Goal: Task Accomplishment & Management: Manage account settings

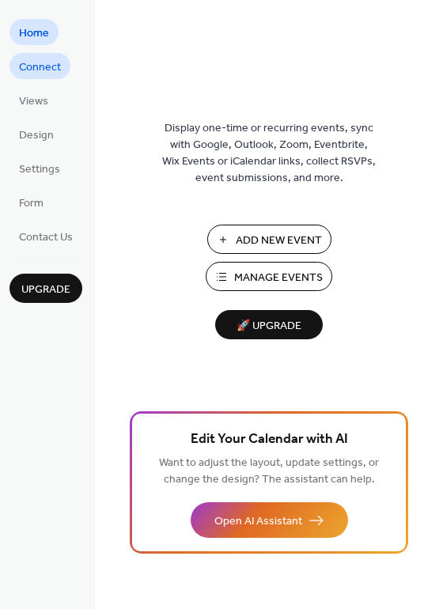
click at [19, 62] on span "Connect" at bounding box center [40, 67] width 42 height 17
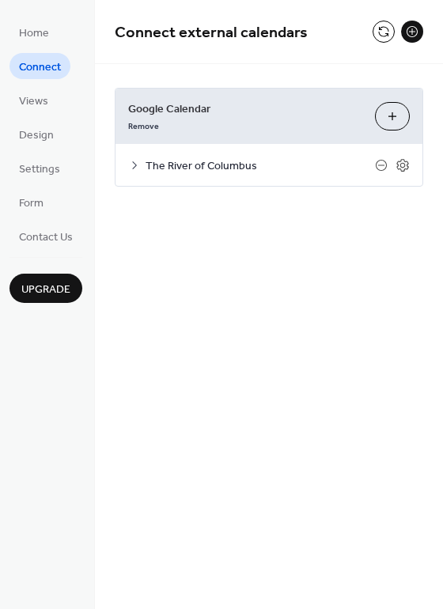
click at [387, 115] on button "Choose Calendars" at bounding box center [392, 116] width 35 height 28
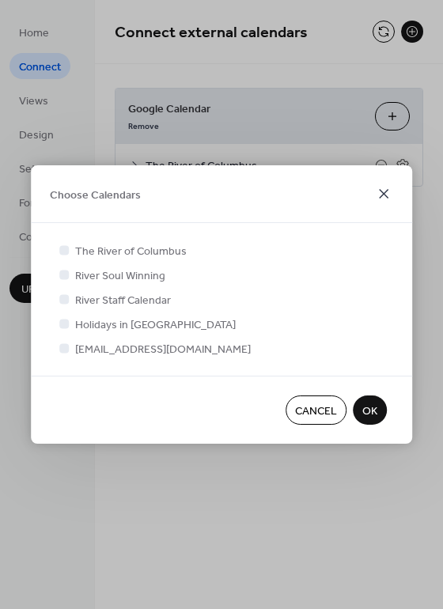
click at [387, 195] on icon at bounding box center [383, 193] width 19 height 19
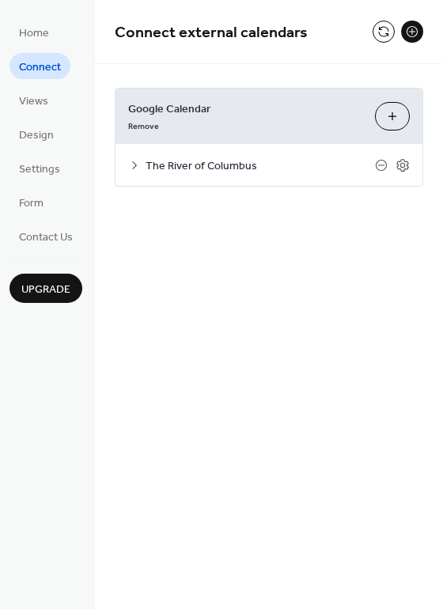
click at [414, 36] on button at bounding box center [412, 32] width 22 height 22
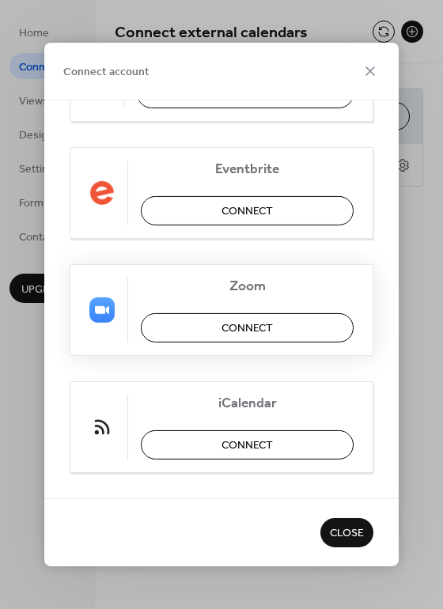
scroll to position [355, 0]
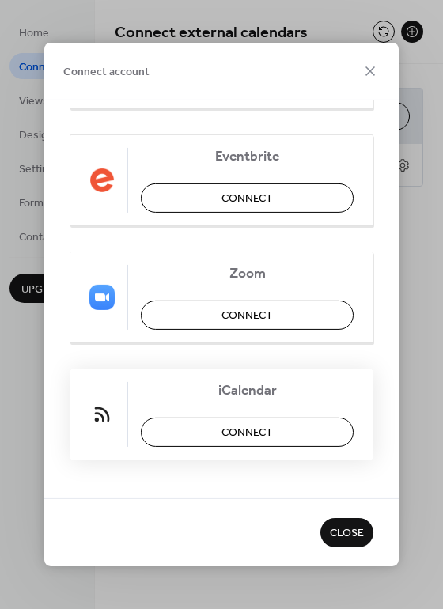
click at [268, 429] on span "Connect" at bounding box center [246, 433] width 51 height 17
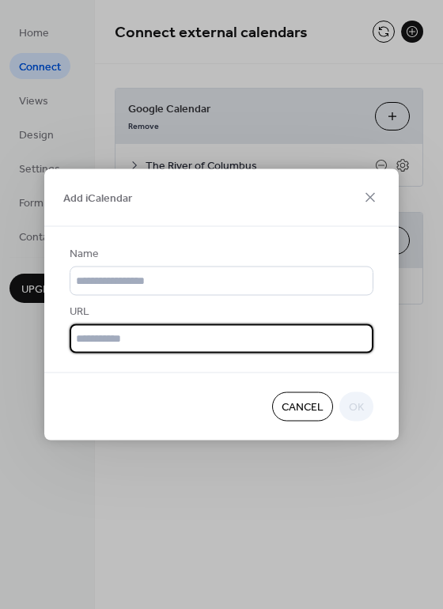
click at [91, 342] on input "text" at bounding box center [222, 338] width 304 height 29
paste input "**********"
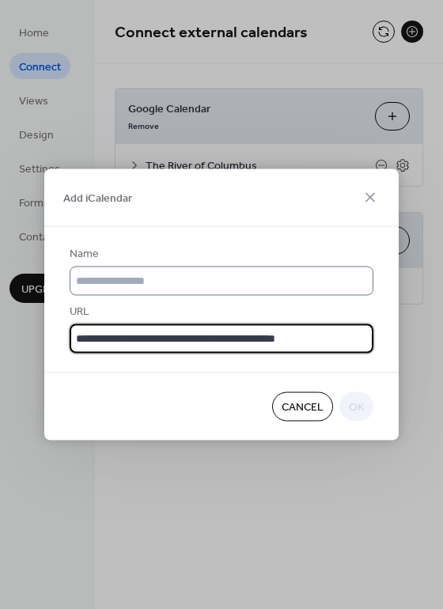
type input "**********"
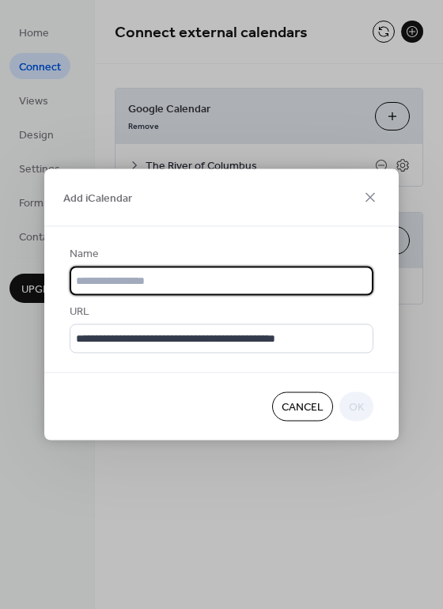
click at [126, 274] on input "text" at bounding box center [222, 280] width 304 height 29
type input "**********"
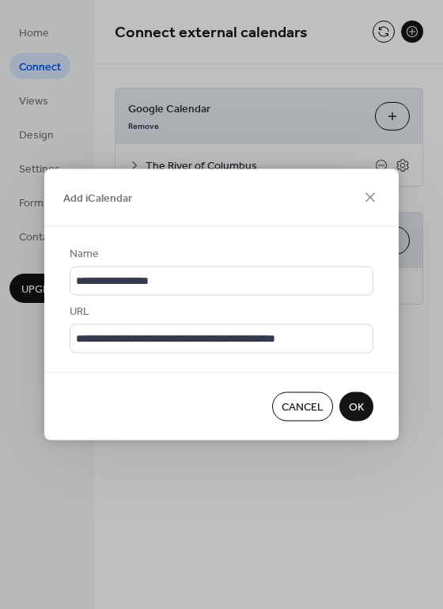
click at [355, 416] on span "OK" at bounding box center [356, 407] width 15 height 17
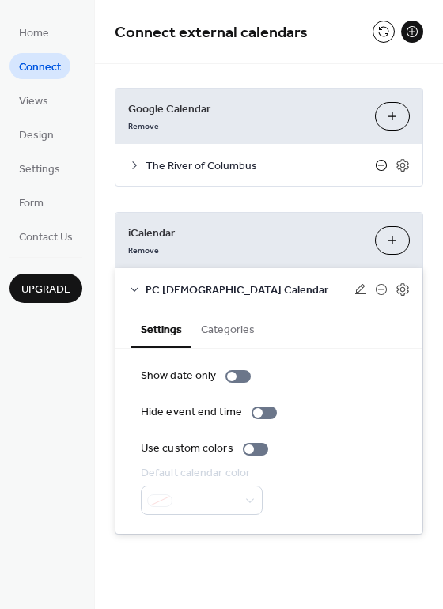
click at [385, 165] on icon at bounding box center [381, 165] width 13 height 13
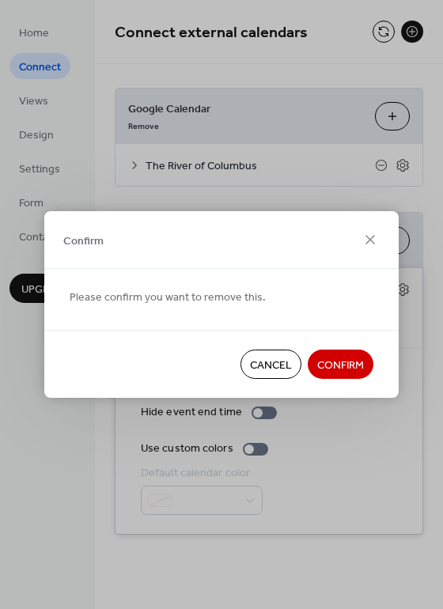
click at [353, 368] on span "Confirm" at bounding box center [340, 365] width 47 height 17
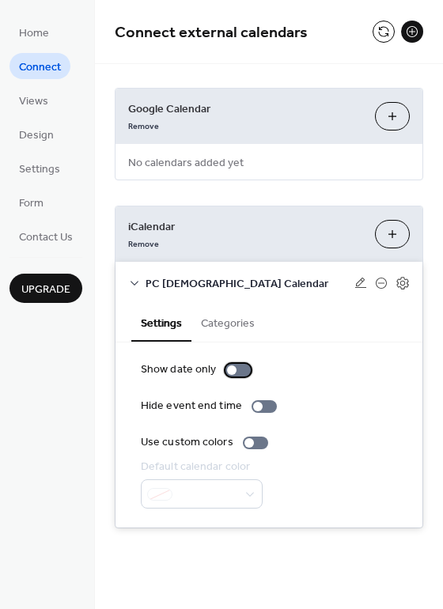
click at [231, 366] on div at bounding box center [231, 369] width 9 height 9
click at [232, 366] on div at bounding box center [237, 370] width 25 height 13
click at [237, 327] on button "Categories" at bounding box center [227, 322] width 73 height 36
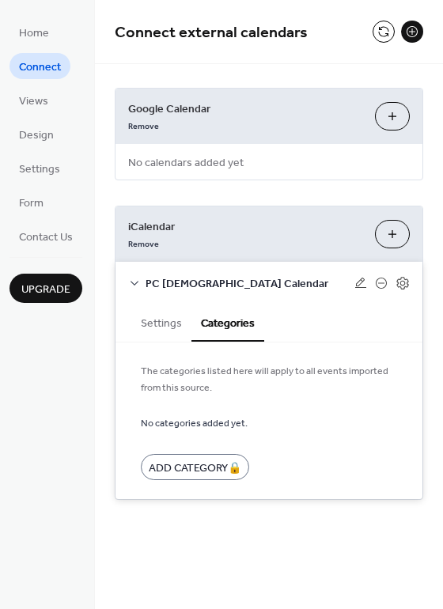
click at [138, 327] on button "Settings" at bounding box center [161, 322] width 60 height 36
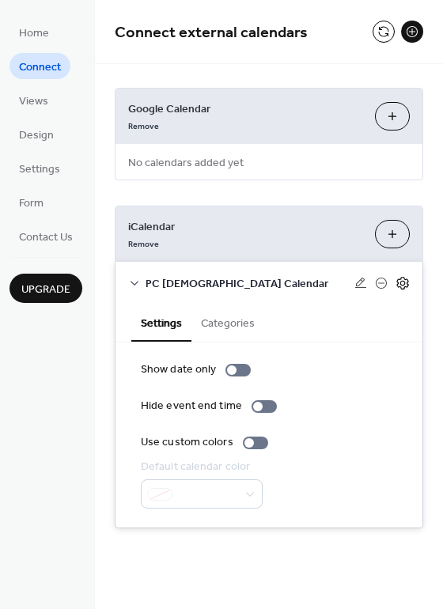
click at [397, 283] on icon at bounding box center [402, 283] width 14 height 14
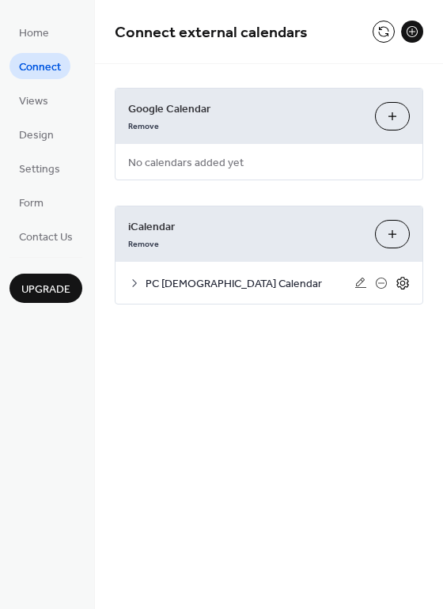
click at [404, 285] on icon at bounding box center [402, 283] width 14 height 14
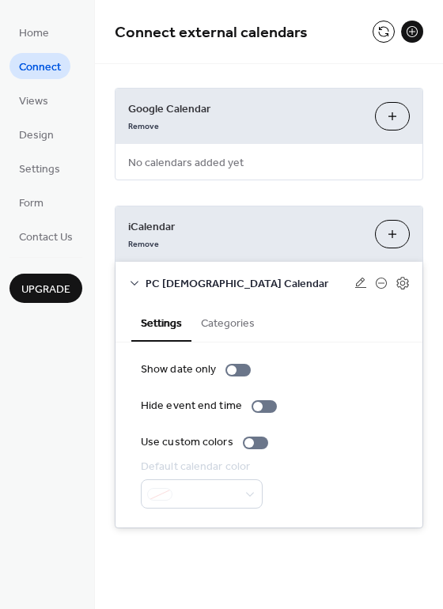
click at [240, 321] on button "Categories" at bounding box center [227, 322] width 73 height 36
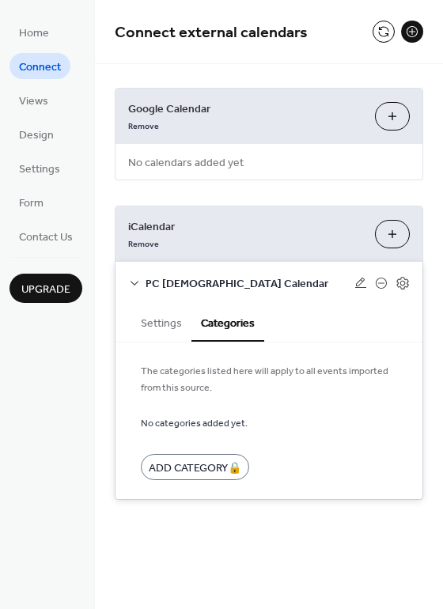
click at [167, 320] on button "Settings" at bounding box center [161, 322] width 60 height 36
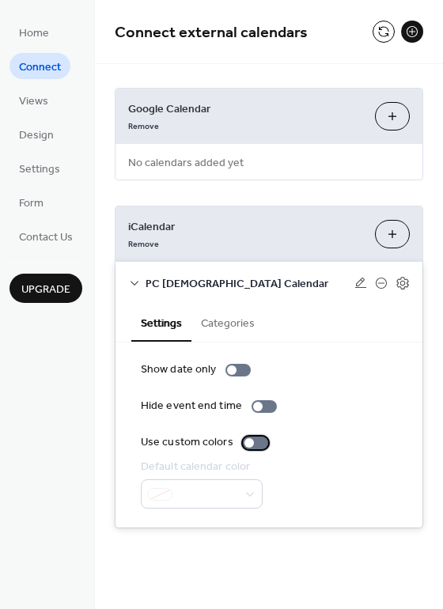
click at [260, 446] on div at bounding box center [255, 442] width 25 height 13
click at [261, 445] on div at bounding box center [261, 442] width 9 height 9
click at [261, 445] on div at bounding box center [255, 442] width 25 height 13
click at [261, 445] on div at bounding box center [261, 442] width 9 height 9
click at [264, 409] on div at bounding box center [263, 406] width 25 height 13
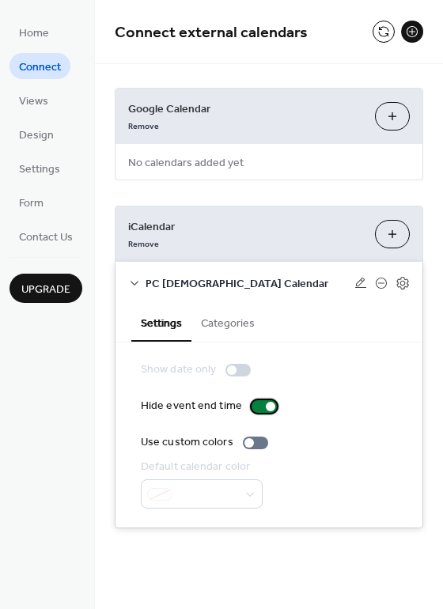
click at [266, 409] on div at bounding box center [270, 406] width 9 height 9
click at [351, 372] on div "Show date only" at bounding box center [269, 369] width 256 height 17
click at [350, 196] on div "Google Calendar Remove Choose Calendars No calendars added yet iCalendar Remove…" at bounding box center [269, 308] width 348 height 488
click at [259, 202] on div "Google Calendar Remove Choose Calendars No calendars added yet iCalendar Remove…" at bounding box center [269, 308] width 348 height 488
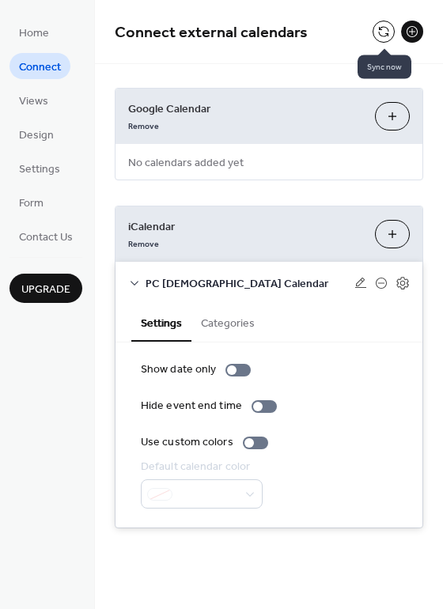
click at [380, 30] on button at bounding box center [383, 32] width 22 height 22
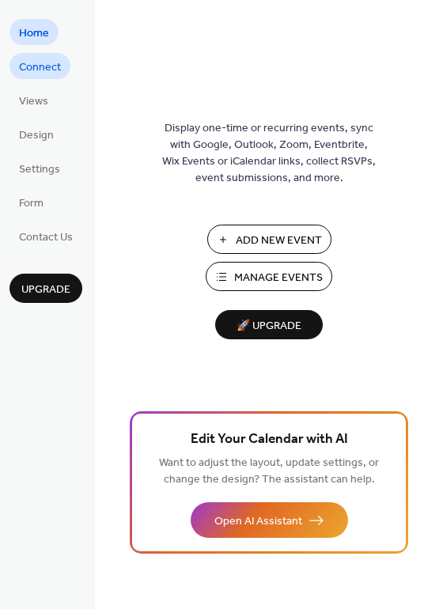
click at [54, 76] on span "Connect" at bounding box center [40, 67] width 42 height 17
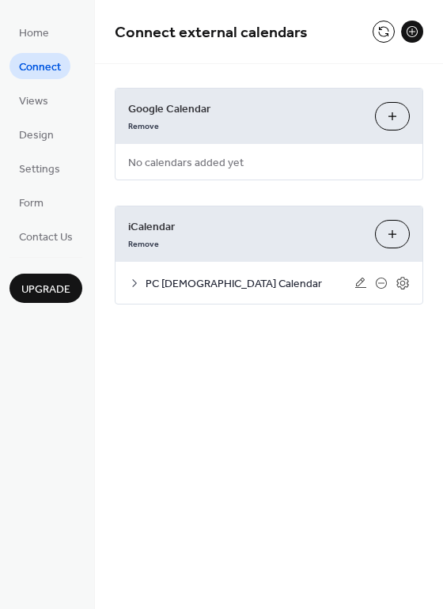
click at [218, 283] on span "PC [DEMOGRAPHIC_DATA] Calendar" at bounding box center [249, 284] width 209 height 17
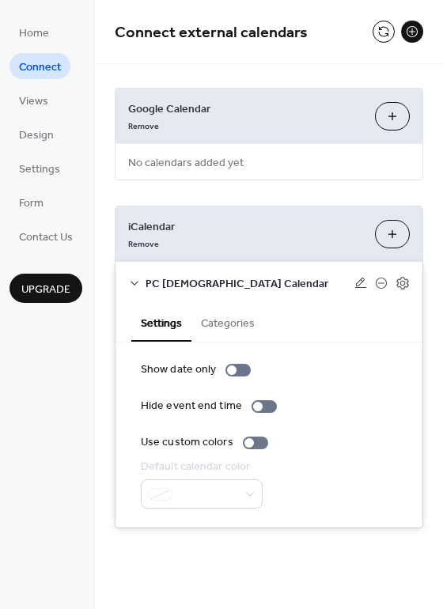
click at [233, 329] on button "Categories" at bounding box center [227, 322] width 73 height 36
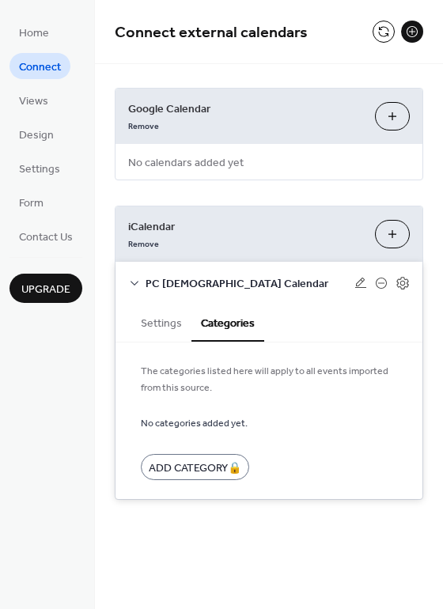
click at [227, 280] on span "PC [DEMOGRAPHIC_DATA] Calendar" at bounding box center [249, 284] width 209 height 17
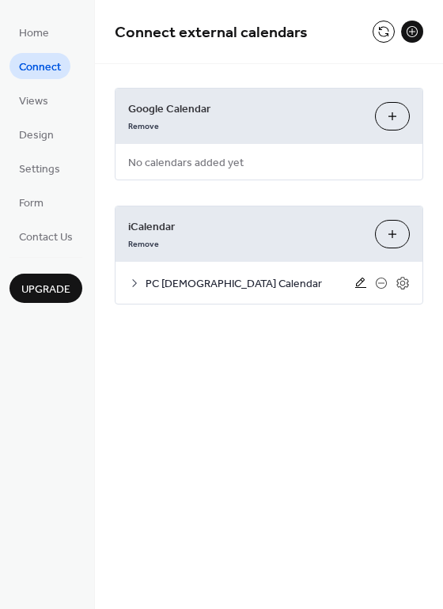
click at [363, 284] on icon at bounding box center [360, 283] width 13 height 13
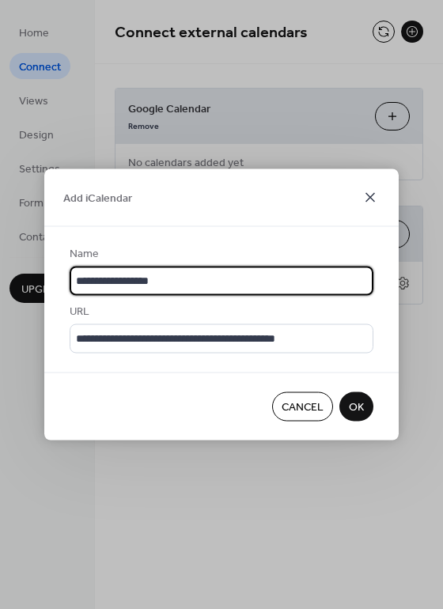
click at [367, 193] on icon at bounding box center [369, 197] width 9 height 9
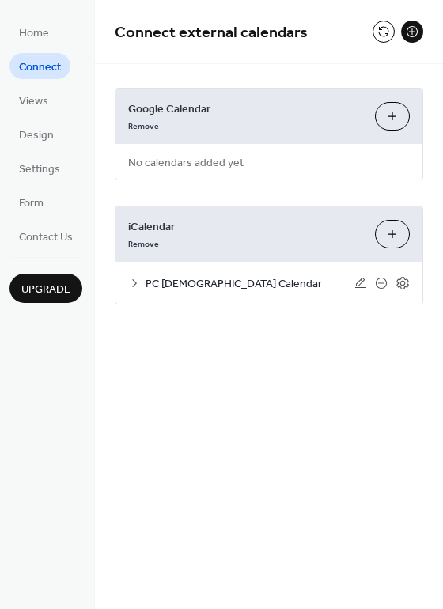
click at [226, 288] on span "PC [DEMOGRAPHIC_DATA] Calendar" at bounding box center [249, 284] width 209 height 17
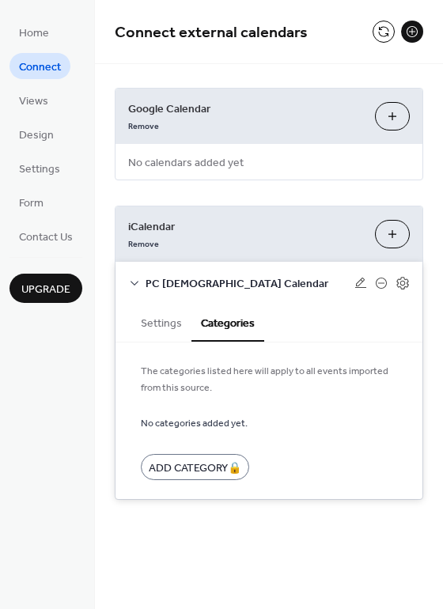
click at [162, 320] on button "Settings" at bounding box center [161, 322] width 60 height 36
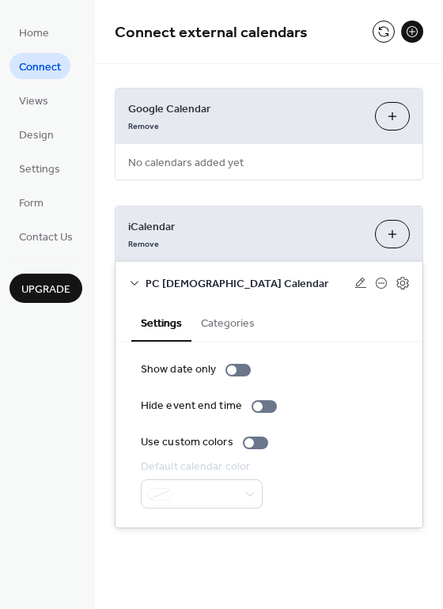
click at [229, 323] on button "Categories" at bounding box center [227, 322] width 73 height 36
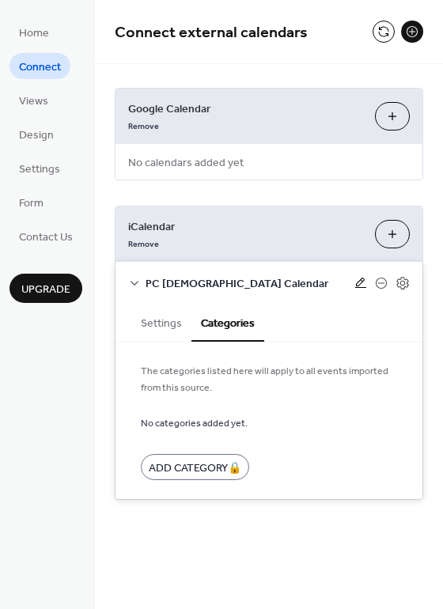
click at [359, 278] on icon at bounding box center [360, 283] width 13 height 13
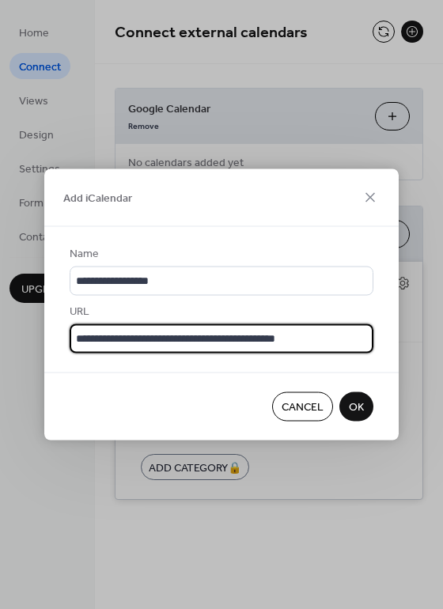
click at [203, 348] on input "**********" at bounding box center [222, 338] width 304 height 29
paste input "**********"
type input "**********"
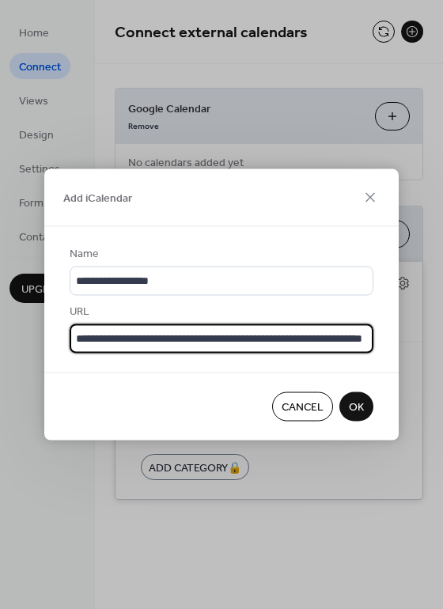
click at [357, 414] on span "OK" at bounding box center [356, 407] width 15 height 17
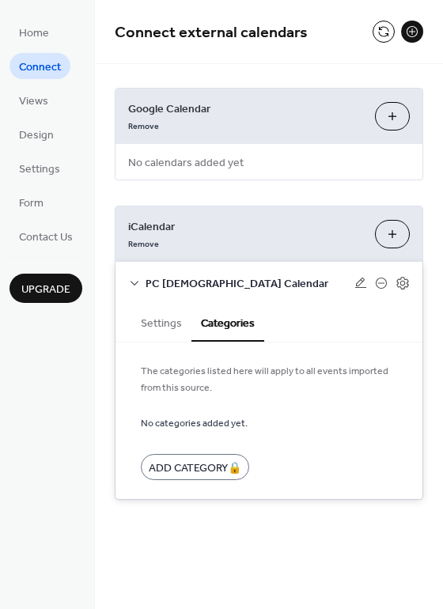
click at [164, 334] on button "Settings" at bounding box center [161, 322] width 60 height 36
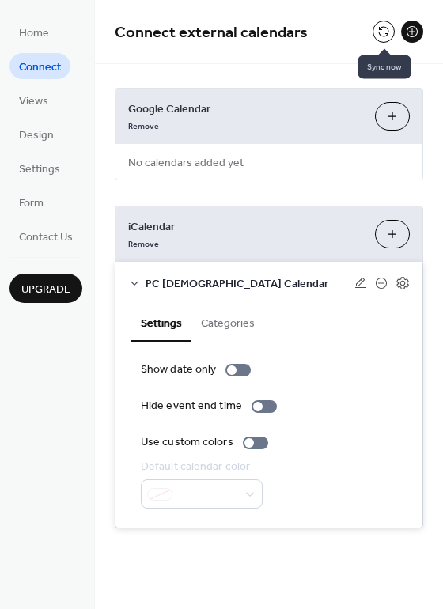
click at [380, 28] on button at bounding box center [383, 32] width 22 height 22
click at [29, 100] on span "Views" at bounding box center [33, 101] width 29 height 17
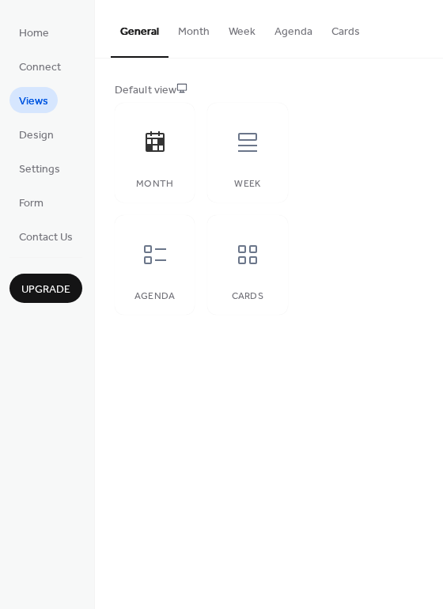
click at [173, 23] on button "Month" at bounding box center [193, 28] width 51 height 56
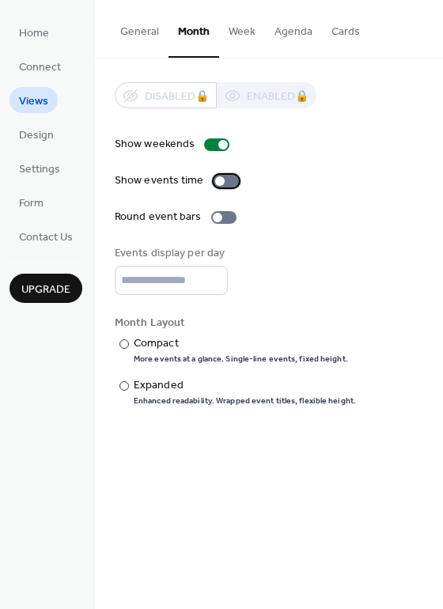
click at [217, 184] on div at bounding box center [219, 180] width 9 height 9
click at [217, 184] on div at bounding box center [226, 181] width 25 height 13
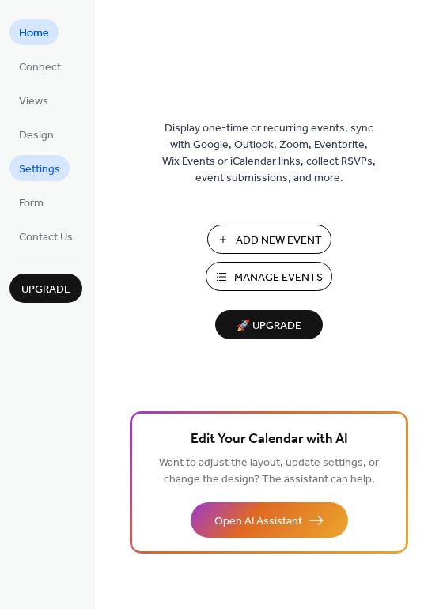
click at [47, 172] on span "Settings" at bounding box center [39, 169] width 41 height 17
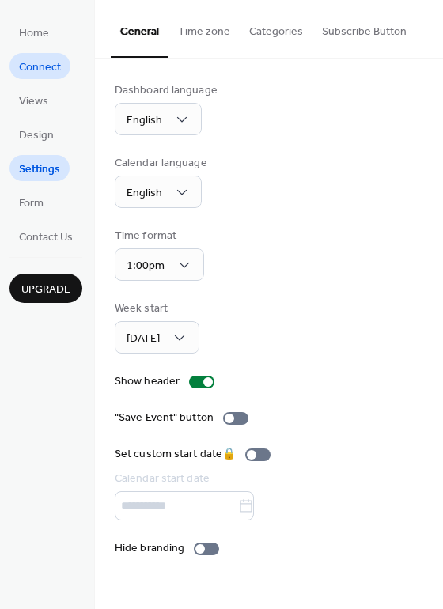
click at [41, 60] on span "Connect" at bounding box center [40, 67] width 42 height 17
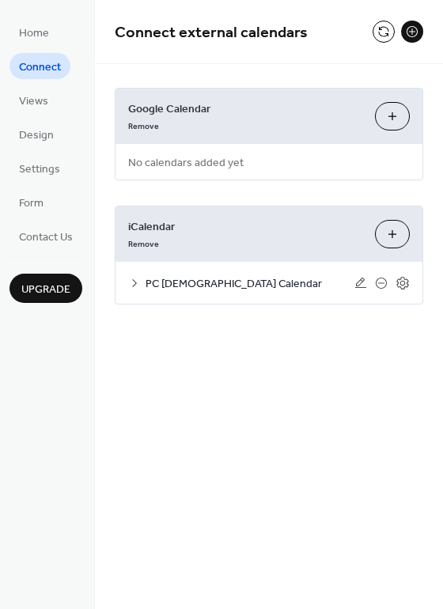
click at [222, 283] on span "PC [DEMOGRAPHIC_DATA] Calendar" at bounding box center [249, 284] width 209 height 17
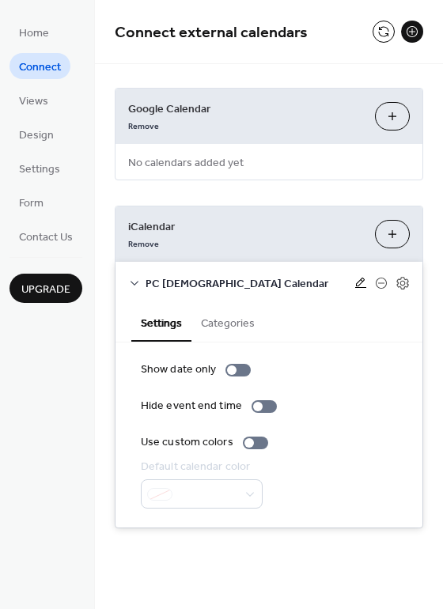
click at [361, 282] on icon at bounding box center [360, 283] width 13 height 13
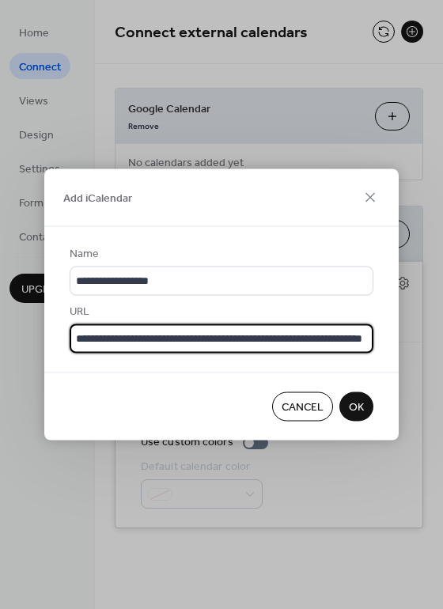
click at [246, 336] on input "**********" at bounding box center [222, 338] width 304 height 29
click at [221, 344] on input "**********" at bounding box center [222, 338] width 304 height 29
paste input "text"
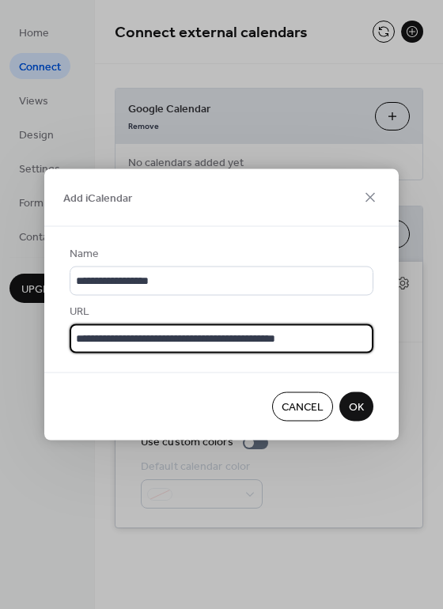
type input "**********"
click at [365, 410] on button "OK" at bounding box center [356, 406] width 34 height 29
